Goal: Use online tool/utility

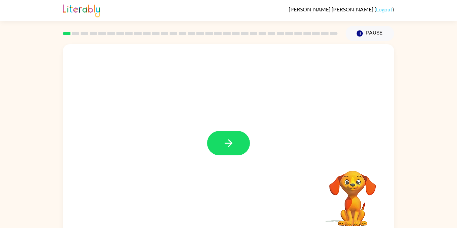
click at [266, 189] on div at bounding box center [228, 139] width 331 height 191
click at [240, 144] on button "button" at bounding box center [228, 143] width 43 height 24
click at [218, 208] on div at bounding box center [229, 201] width 318 height 55
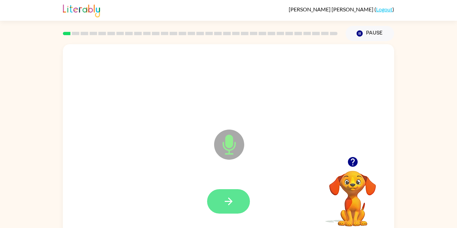
click at [235, 204] on button "button" at bounding box center [228, 201] width 43 height 24
click at [226, 195] on icon "button" at bounding box center [229, 201] width 12 height 12
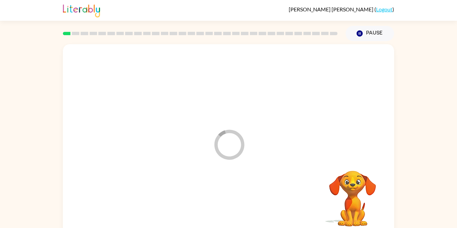
click at [226, 195] on div at bounding box center [229, 201] width 318 height 55
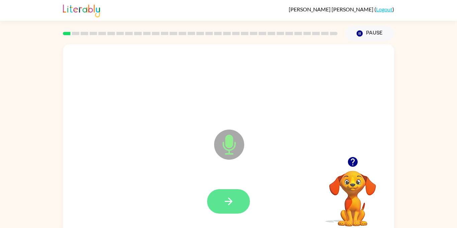
click at [219, 197] on button "button" at bounding box center [228, 201] width 43 height 24
click at [220, 197] on button "button" at bounding box center [228, 201] width 43 height 24
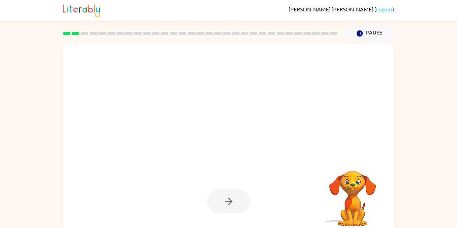
click at [220, 197] on div at bounding box center [228, 201] width 43 height 24
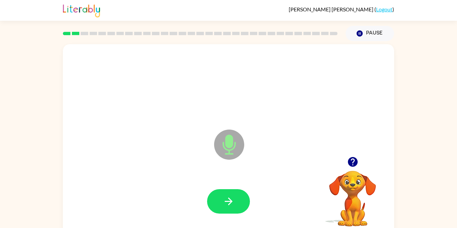
click at [220, 197] on button "button" at bounding box center [228, 201] width 43 height 24
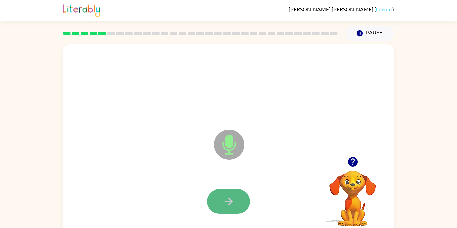
click at [221, 197] on button "button" at bounding box center [228, 201] width 43 height 24
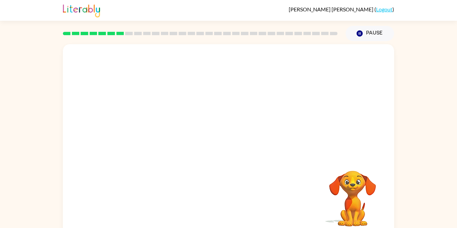
click at [221, 197] on div "Your browser must support playing .mp4 files to use Literably. Please try using…" at bounding box center [228, 139] width 331 height 191
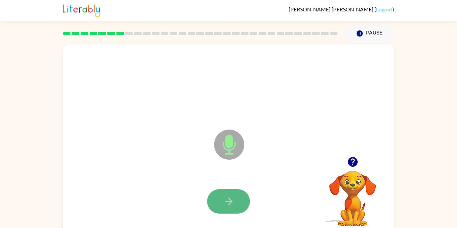
click at [227, 202] on icon "button" at bounding box center [229, 201] width 12 height 12
click at [227, 201] on icon "button" at bounding box center [229, 201] width 8 height 8
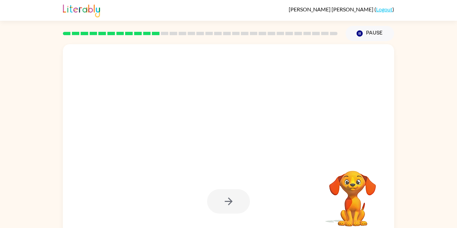
click at [227, 201] on div at bounding box center [228, 201] width 43 height 24
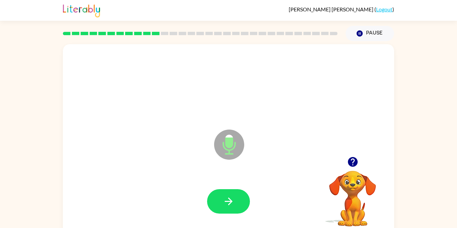
click at [227, 201] on icon "button" at bounding box center [229, 201] width 8 height 8
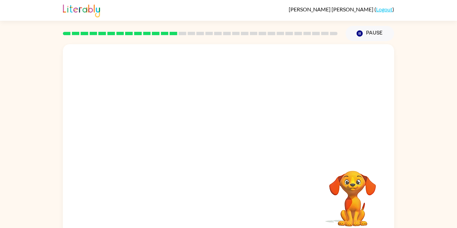
click at [227, 201] on div "Your browser must support playing .mp4 files to use Literably. Please try using…" at bounding box center [228, 139] width 331 height 191
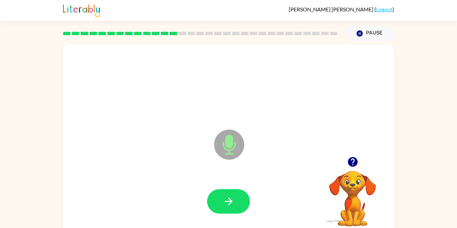
click at [227, 201] on icon "button" at bounding box center [229, 201] width 8 height 8
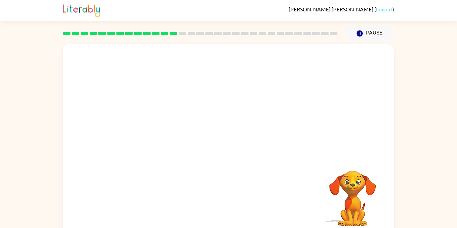
click at [227, 201] on div at bounding box center [229, 201] width 318 height 55
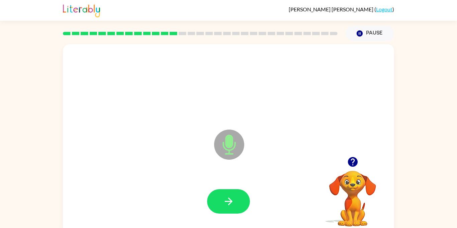
click at [227, 201] on icon "button" at bounding box center [229, 201] width 8 height 8
click at [230, 201] on icon "button" at bounding box center [229, 201] width 8 height 8
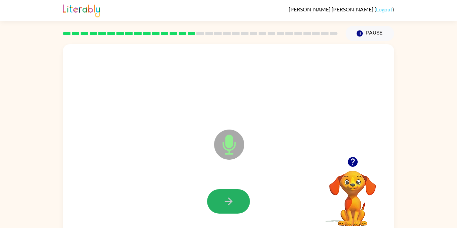
click at [230, 201] on icon "button" at bounding box center [229, 201] width 8 height 8
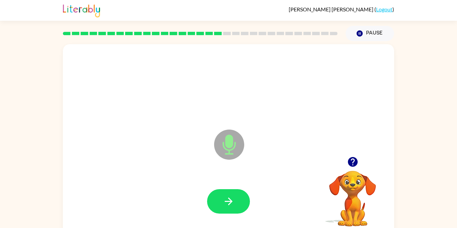
click at [230, 201] on icon "button" at bounding box center [229, 201] width 8 height 8
click at [231, 195] on icon "button" at bounding box center [229, 201] width 12 height 12
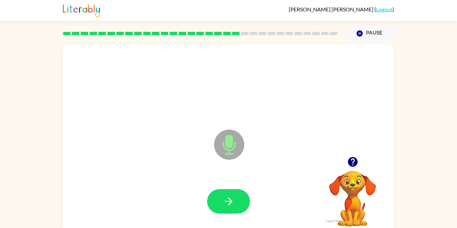
click at [231, 195] on icon "button" at bounding box center [229, 201] width 12 height 12
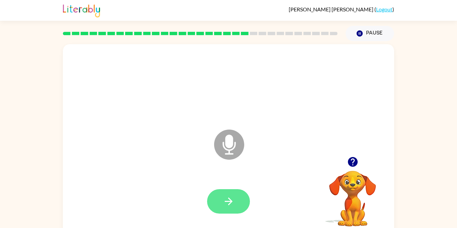
click at [232, 196] on icon "button" at bounding box center [229, 201] width 12 height 12
click at [226, 206] on icon "button" at bounding box center [229, 201] width 12 height 12
click at [224, 206] on icon "button" at bounding box center [229, 201] width 12 height 12
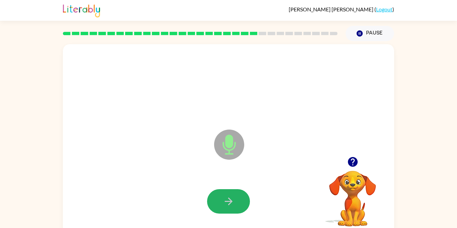
click at [224, 206] on icon "button" at bounding box center [229, 201] width 12 height 12
click at [227, 198] on icon "button" at bounding box center [229, 201] width 12 height 12
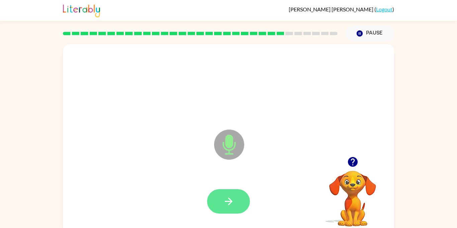
click at [228, 202] on icon "button" at bounding box center [229, 201] width 12 height 12
click at [228, 203] on icon "button" at bounding box center [229, 201] width 12 height 12
click at [229, 204] on icon "button" at bounding box center [229, 201] width 8 height 8
click at [230, 206] on icon "button" at bounding box center [229, 201] width 12 height 12
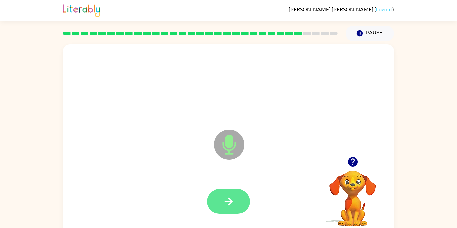
click at [230, 205] on icon "button" at bounding box center [229, 201] width 12 height 12
click at [229, 204] on icon "button" at bounding box center [229, 201] width 8 height 8
click at [227, 203] on icon "button" at bounding box center [229, 201] width 12 height 12
click at [230, 203] on icon "button" at bounding box center [229, 201] width 8 height 8
click at [233, 206] on icon "button" at bounding box center [229, 201] width 12 height 12
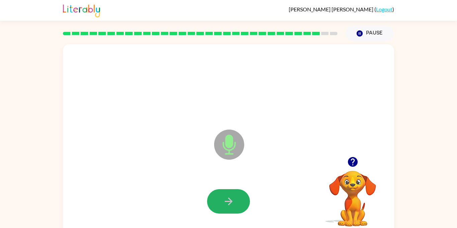
click at [233, 206] on icon "button" at bounding box center [229, 201] width 12 height 12
click at [233, 192] on button "button" at bounding box center [228, 201] width 43 height 24
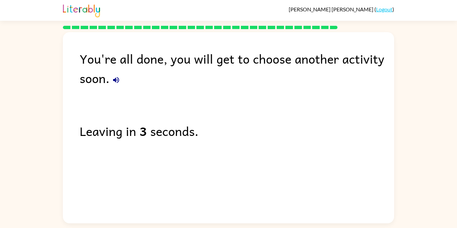
click at [118, 79] on icon "button" at bounding box center [116, 80] width 8 height 8
click at [109, 73] on button "button" at bounding box center [115, 79] width 13 height 13
